Goal: Subscribe to service/newsletter

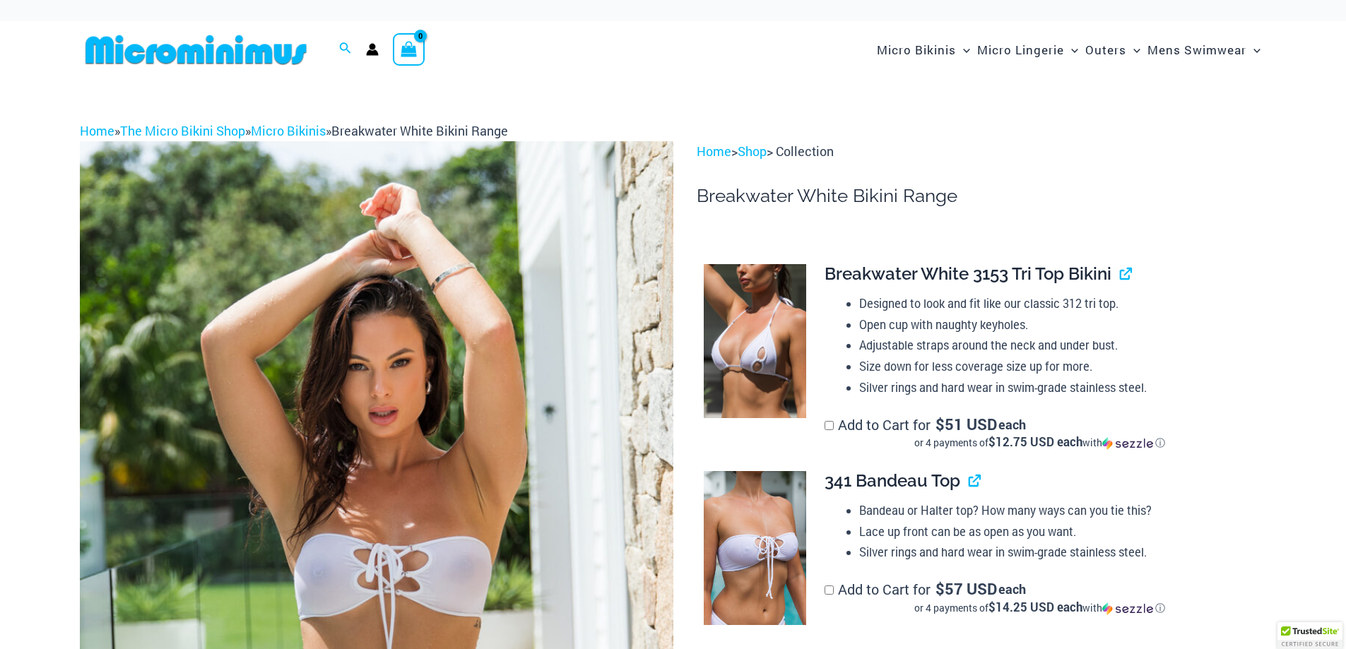
click at [225, 45] on img at bounding box center [196, 50] width 232 height 32
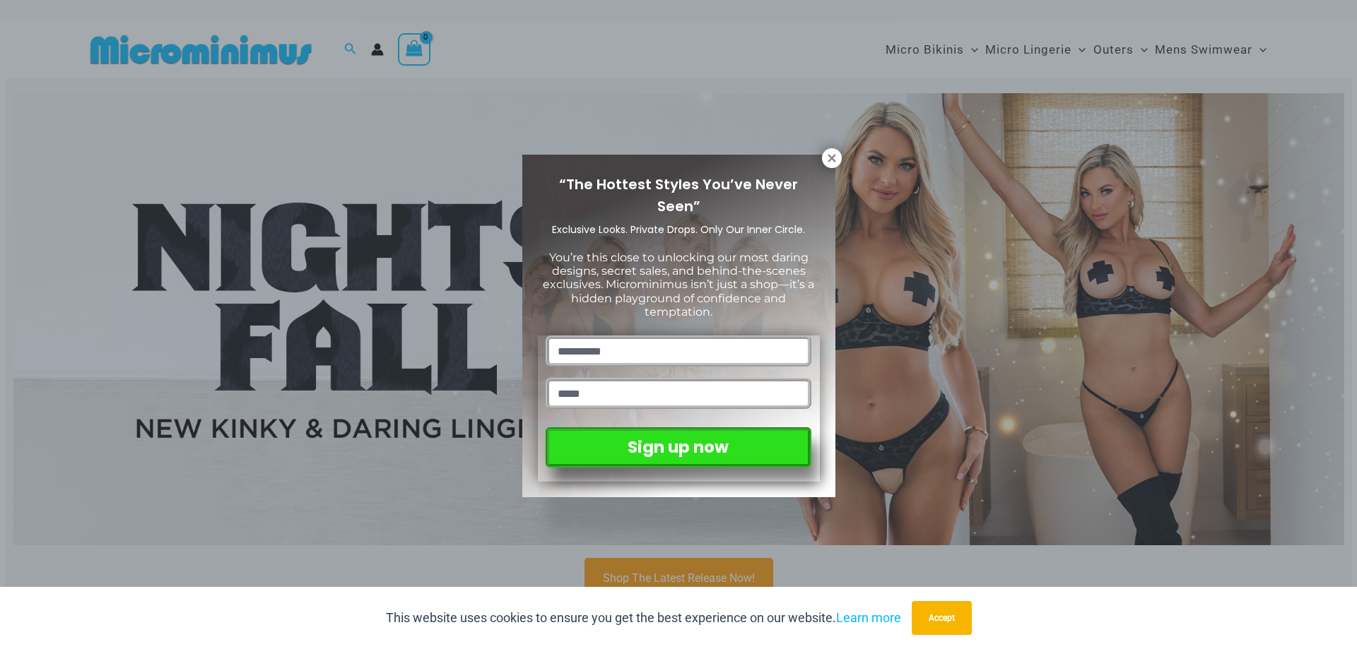
drag, startPoint x: 835, startPoint y: 158, endPoint x: 713, endPoint y: 141, distance: 122.8
click at [835, 158] on icon at bounding box center [831, 158] width 13 height 13
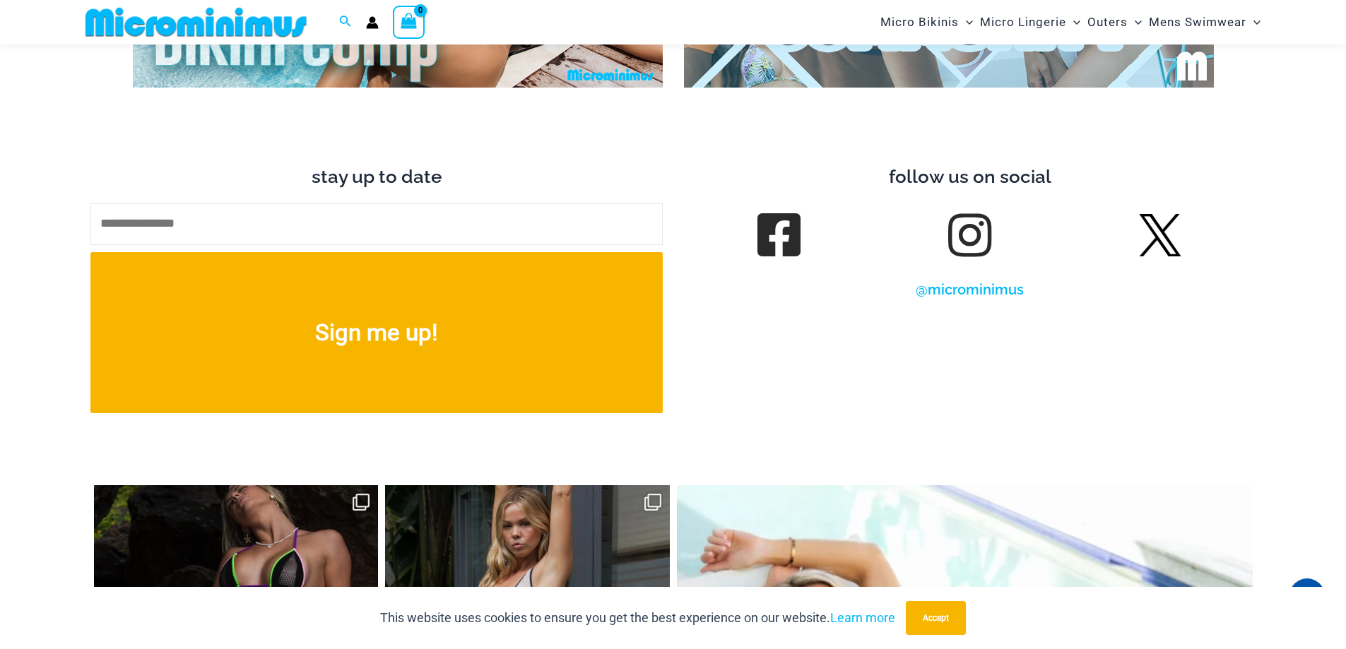
scroll to position [5499, 0]
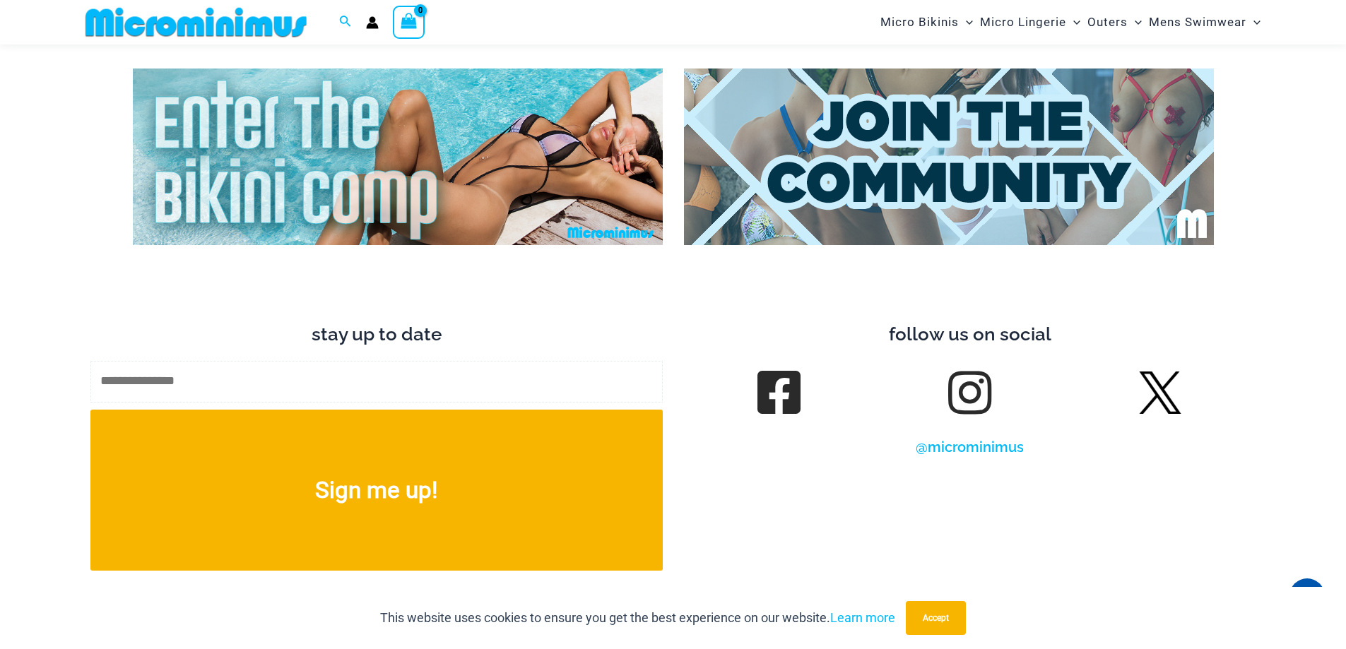
click at [297, 361] on input "text" at bounding box center [376, 382] width 572 height 42
type input "**********"
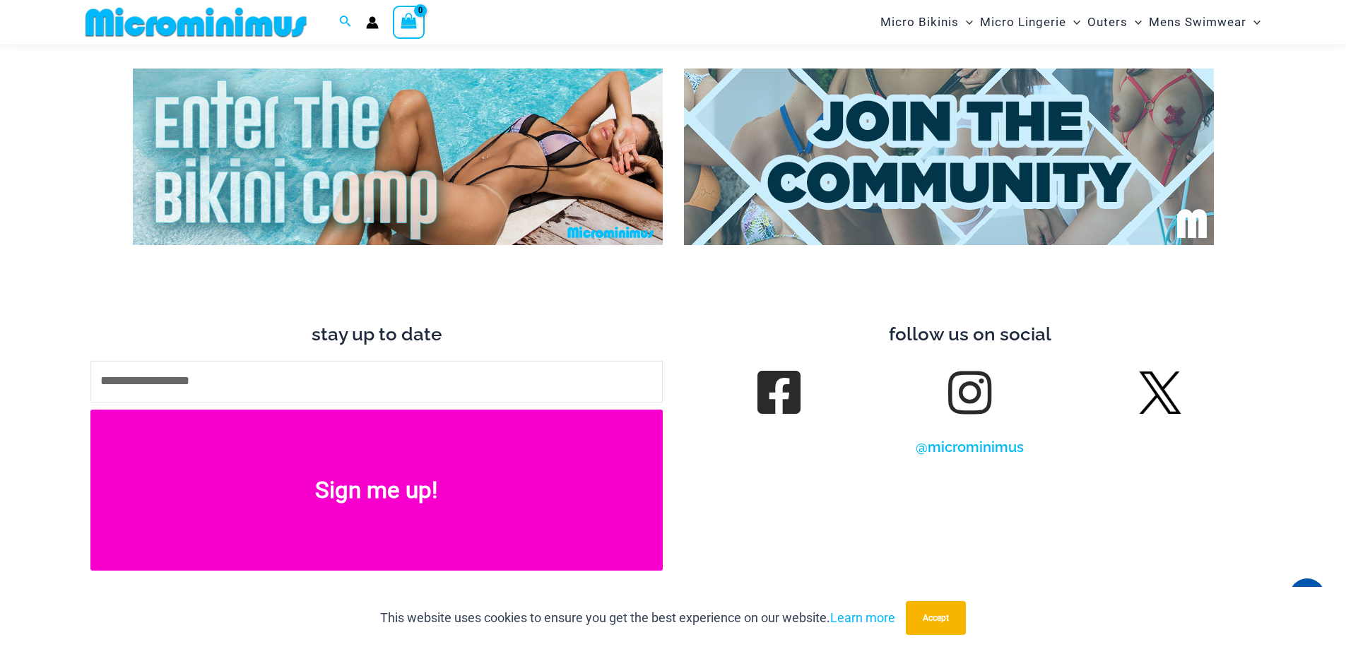
click at [360, 476] on button "Sign me up!" at bounding box center [376, 490] width 572 height 161
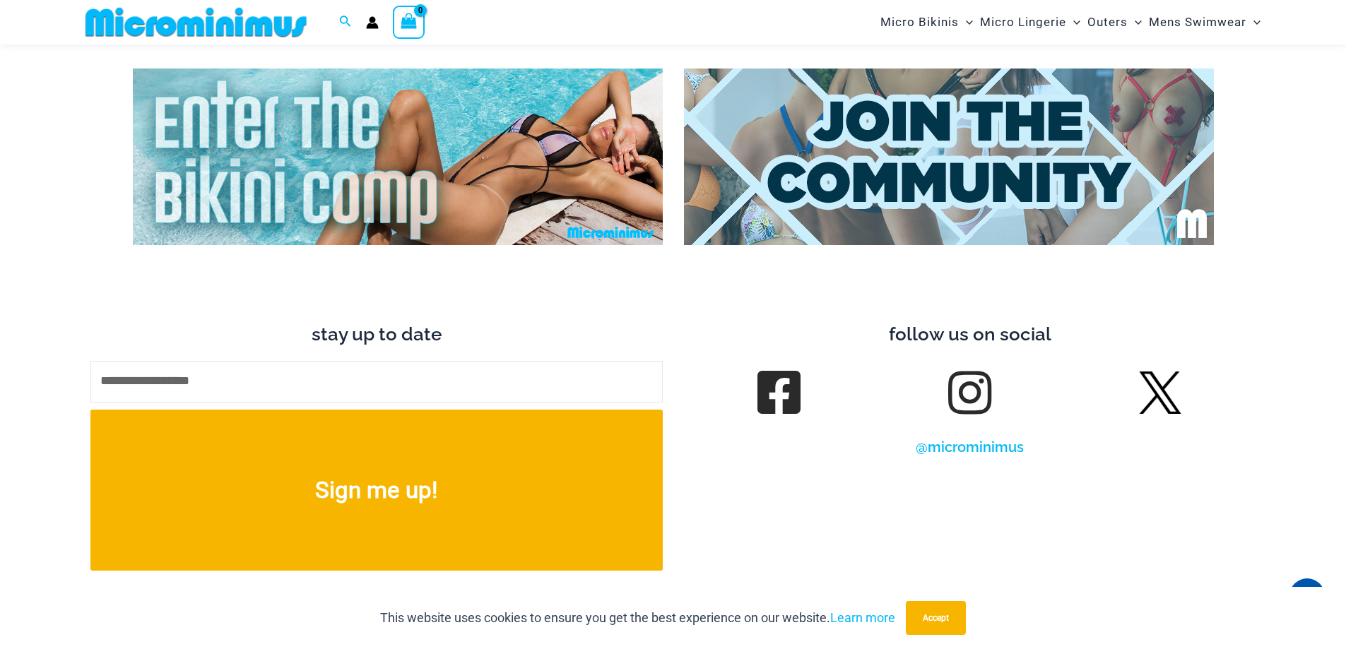
click at [293, 160] on img at bounding box center [398, 157] width 530 height 177
